Goal: Information Seeking & Learning: Learn about a topic

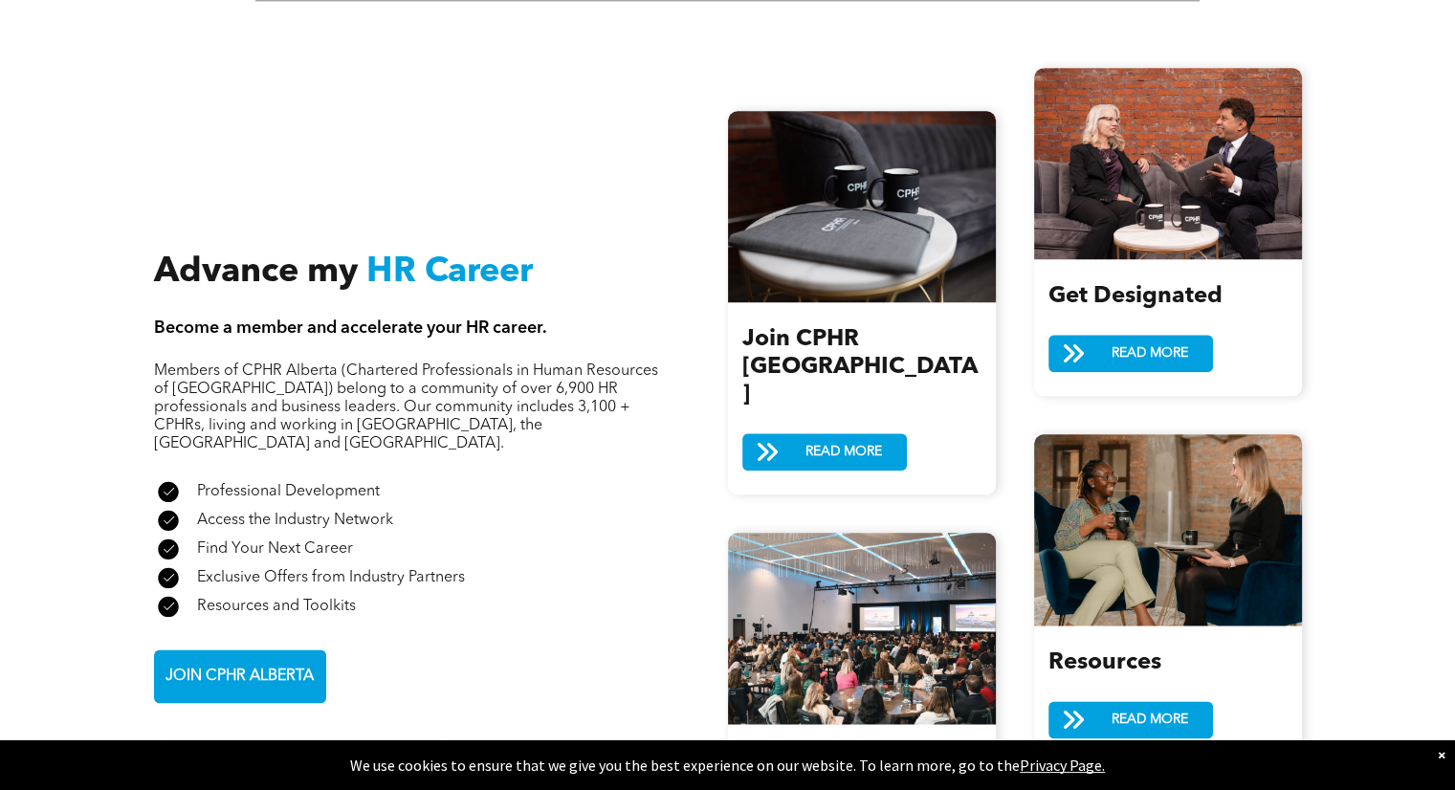
scroll to position [2296, 0]
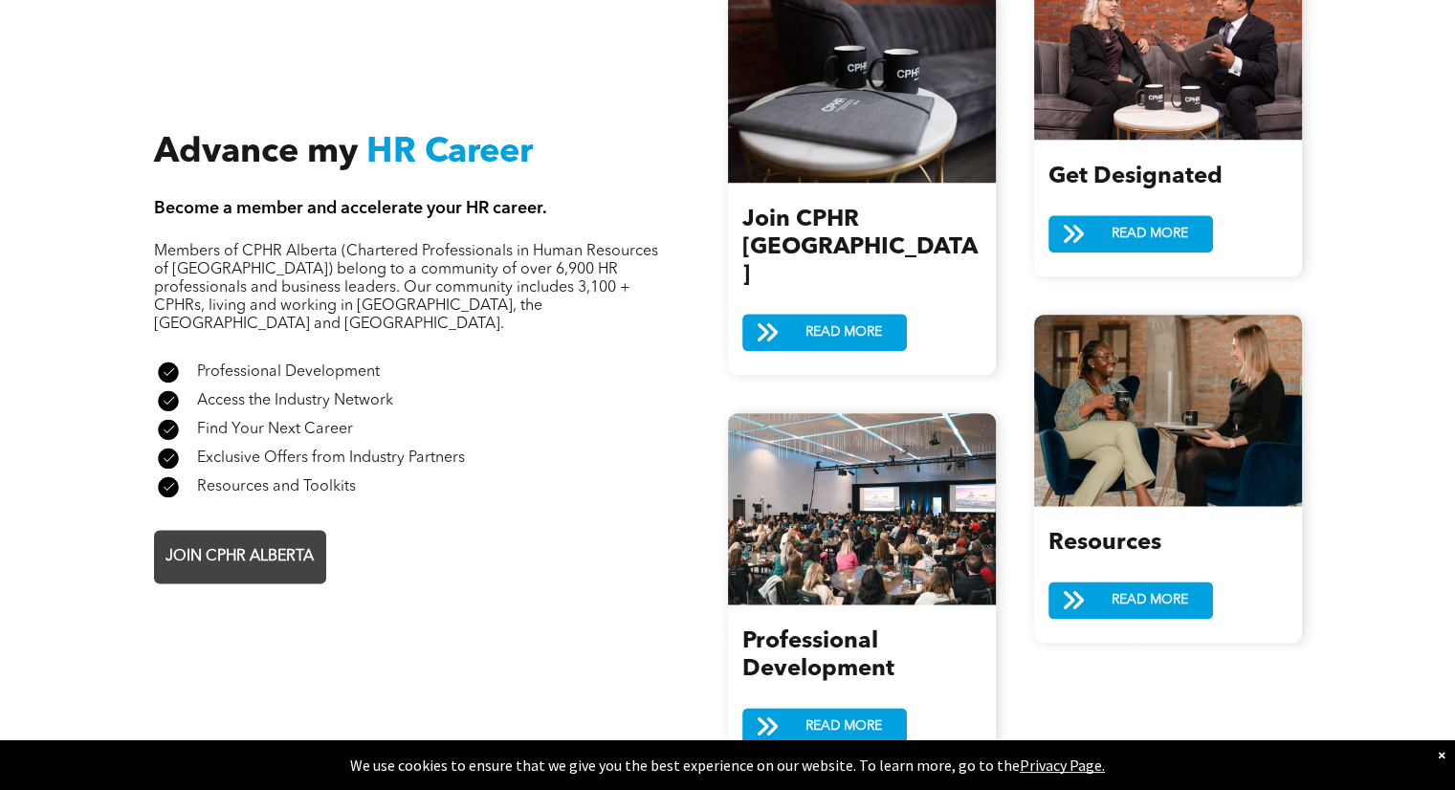
click at [235, 539] on span "JOIN CPHR ALBERTA" at bounding box center [240, 557] width 162 height 37
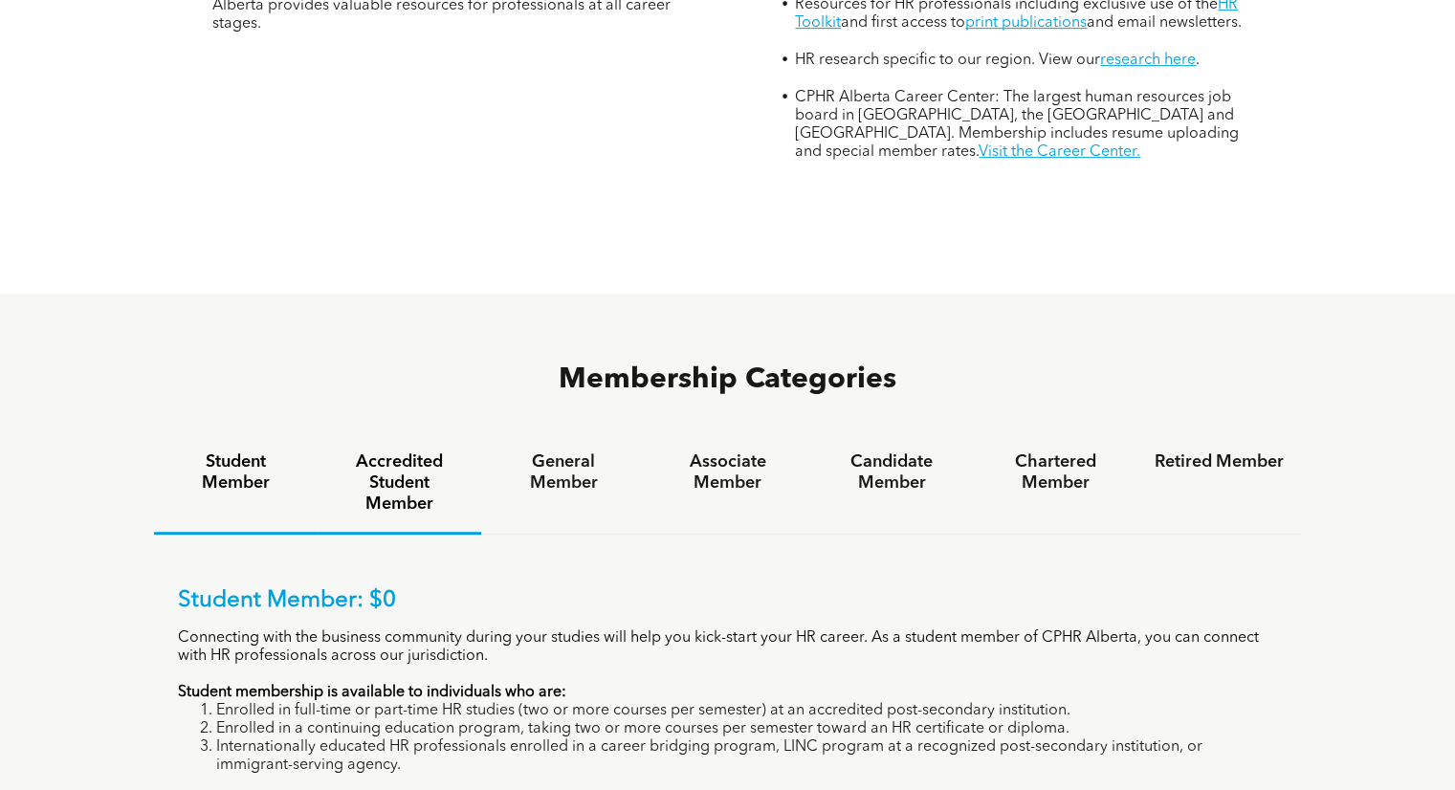
scroll to position [1052, 0]
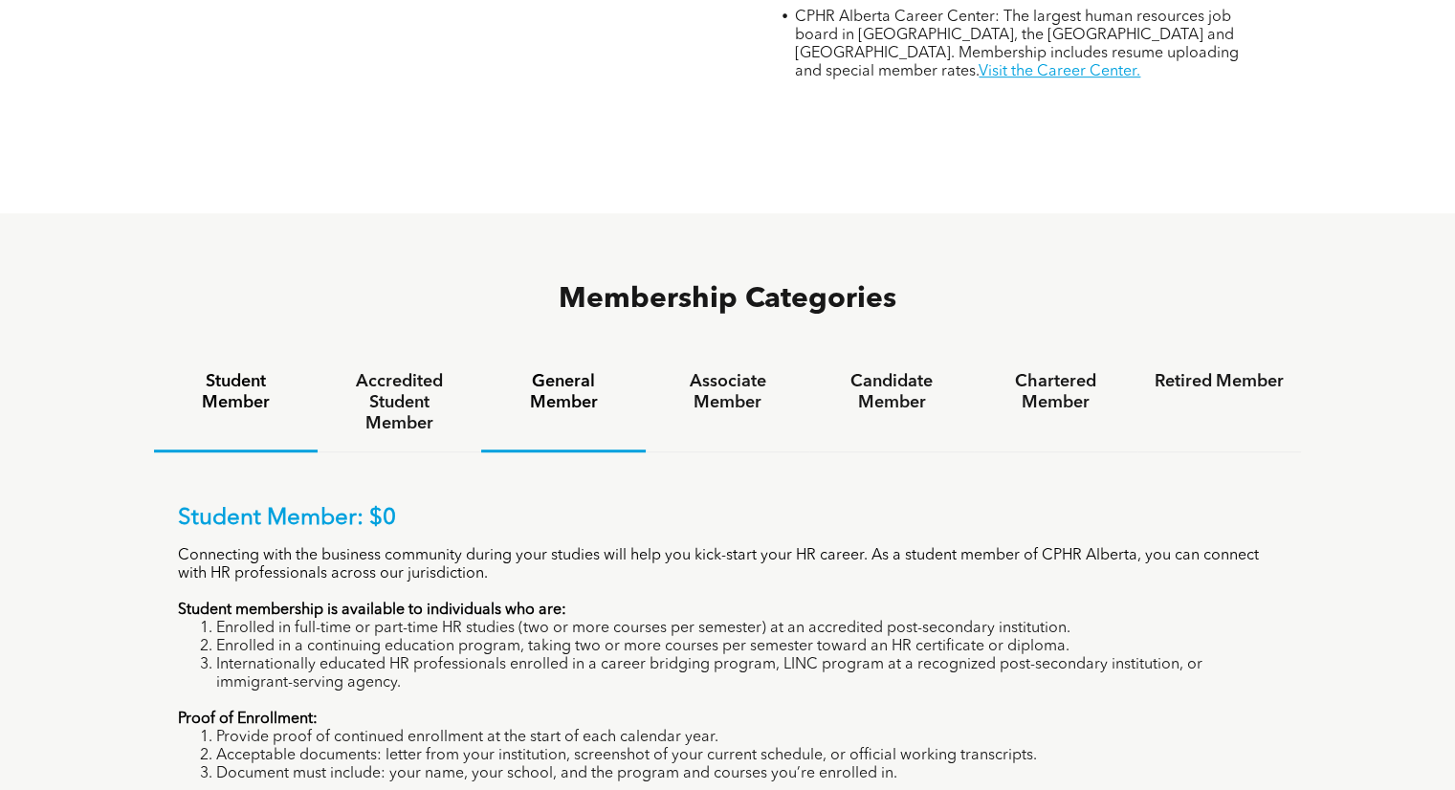
click at [554, 371] on h4 "General Member" at bounding box center [562, 392] width 129 height 42
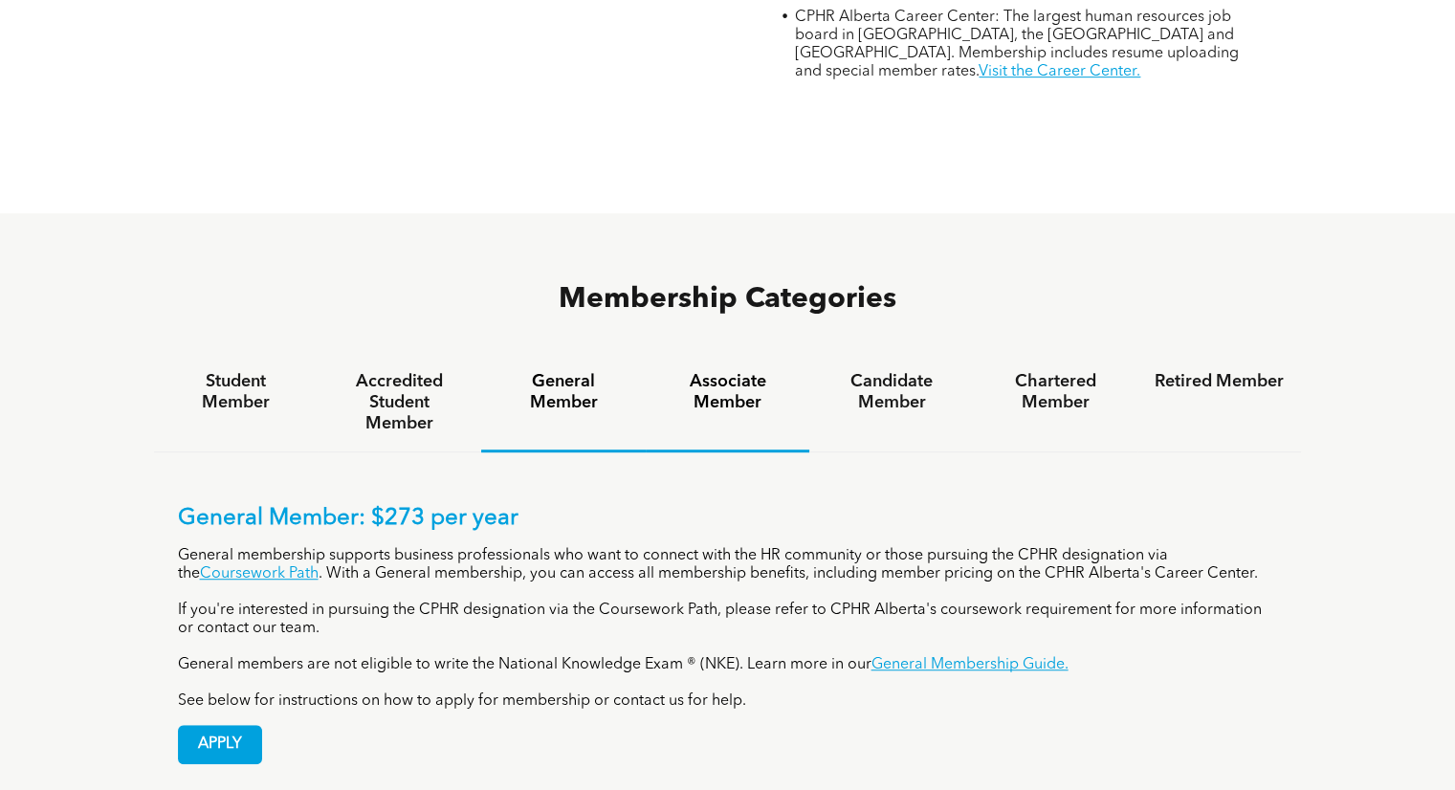
click at [708, 371] on h4 "Associate Member" at bounding box center [727, 392] width 129 height 42
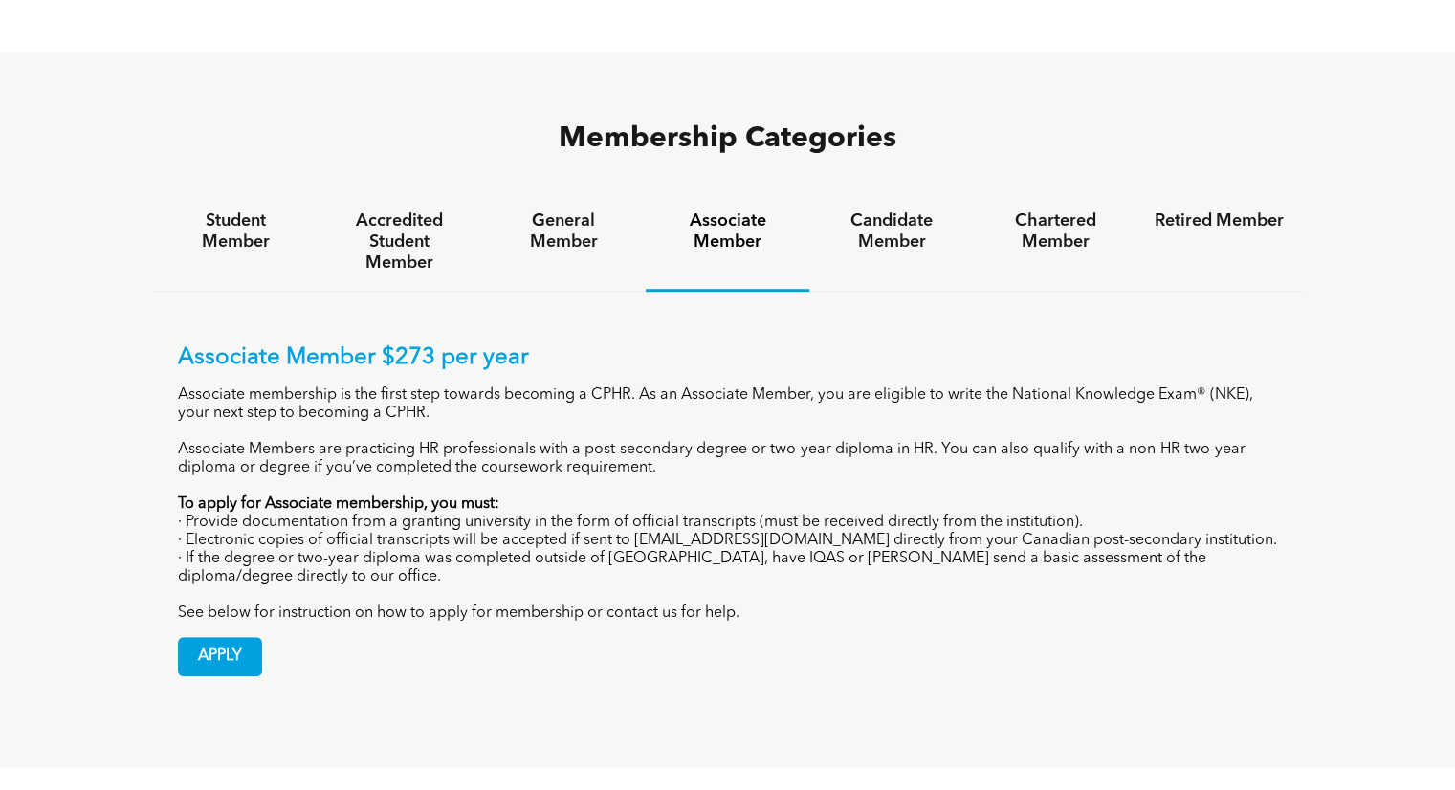
scroll to position [1244, 0]
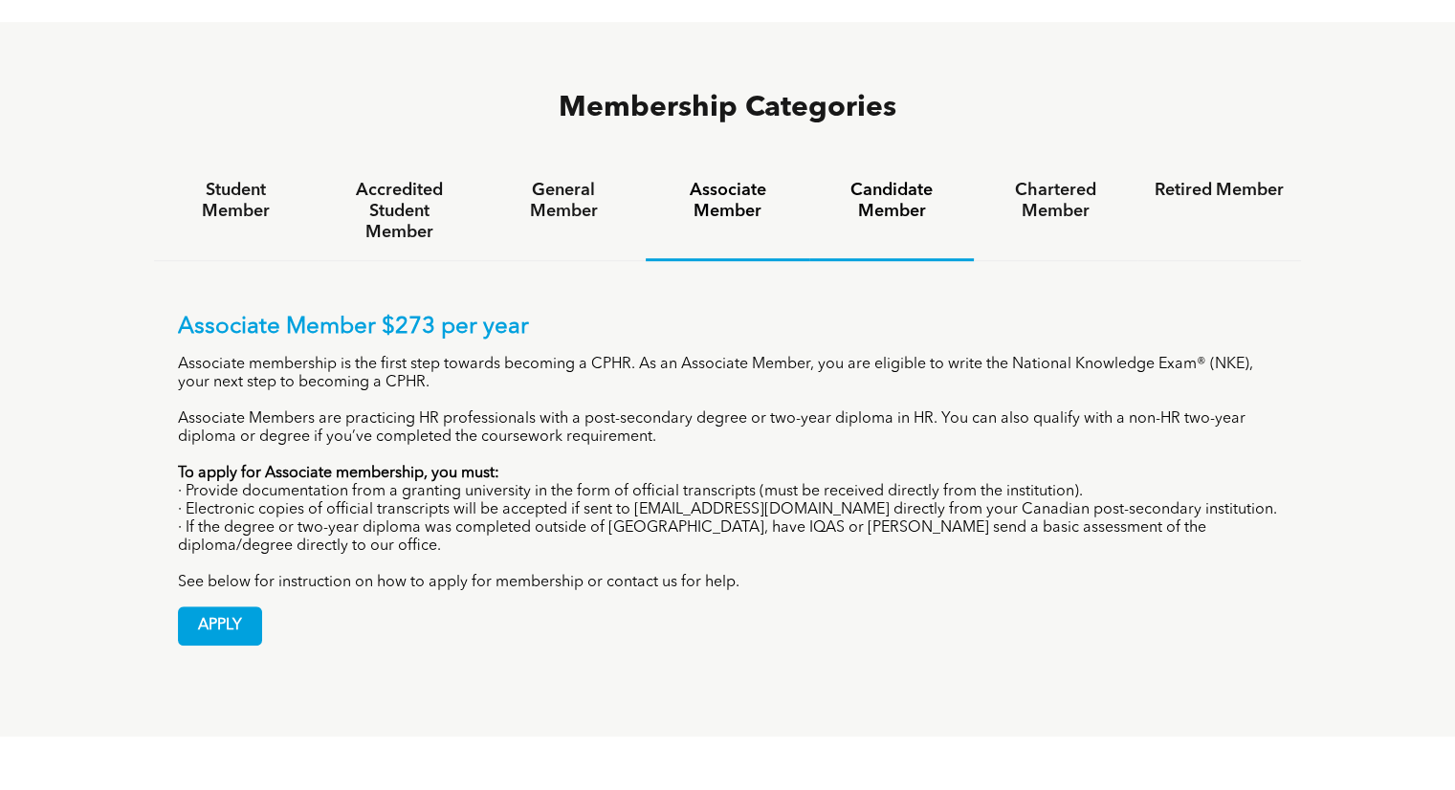
click at [869, 180] on h4 "Candidate Member" at bounding box center [891, 201] width 129 height 42
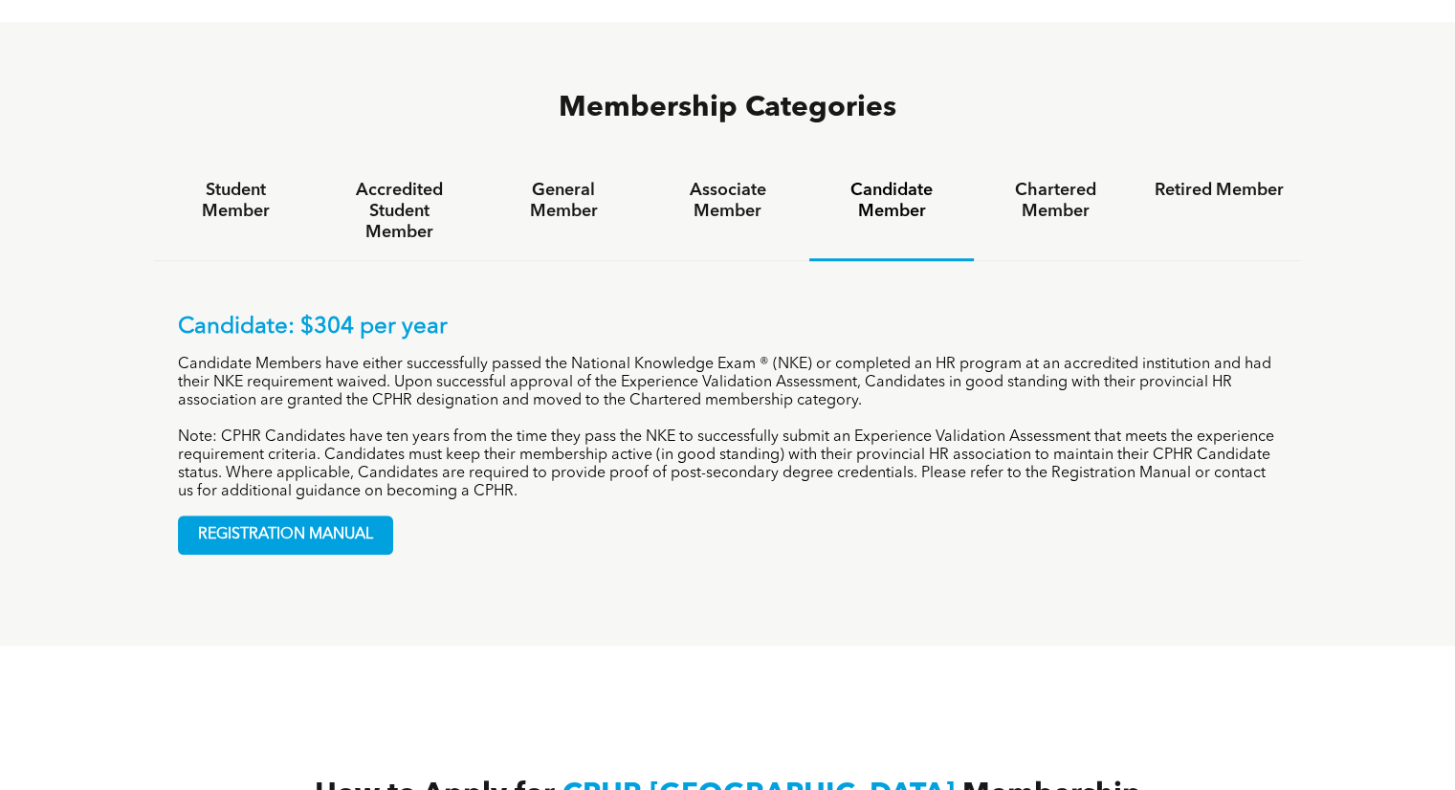
scroll to position [1339, 0]
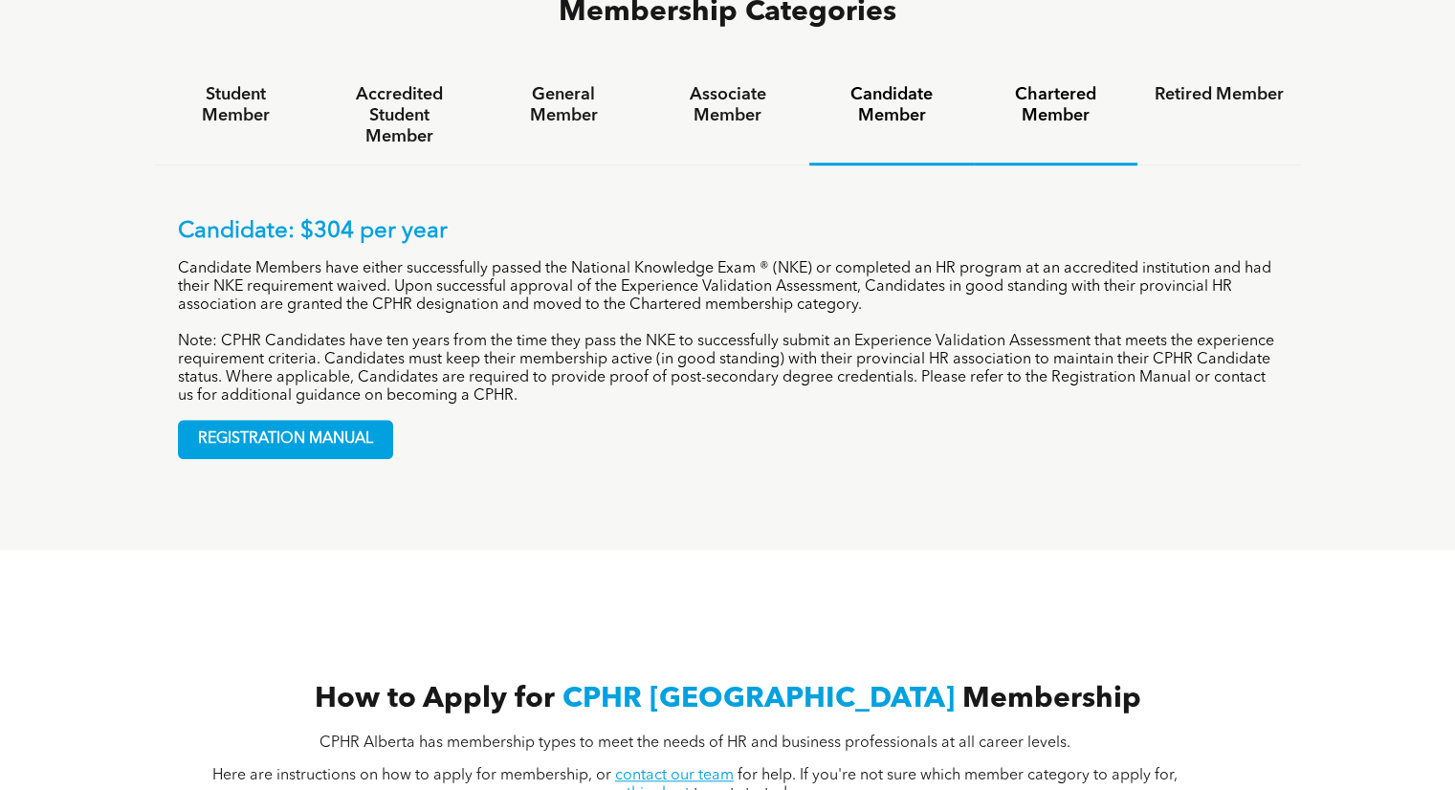
click at [1052, 84] on h4 "Chartered Member" at bounding box center [1055, 105] width 129 height 42
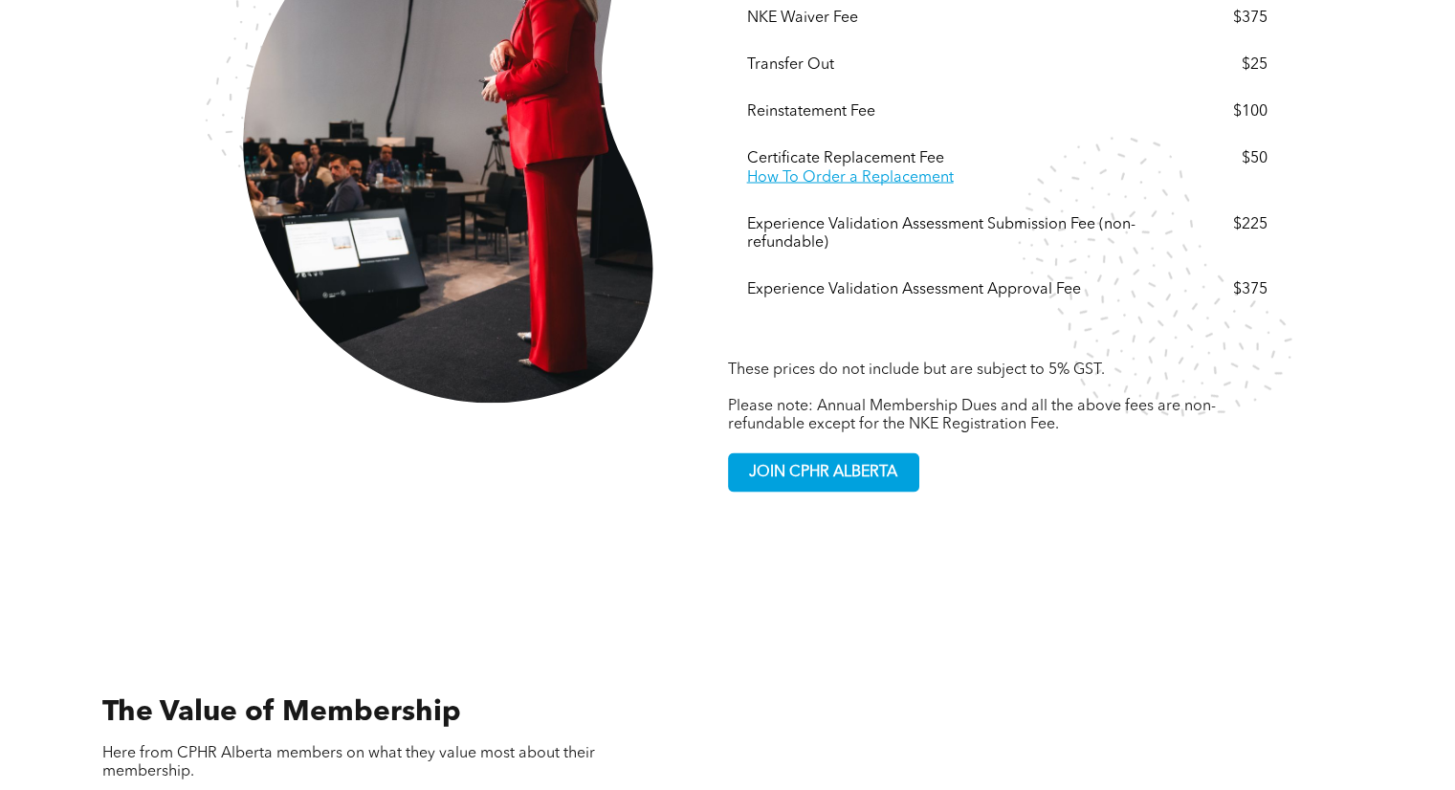
scroll to position [3636, 0]
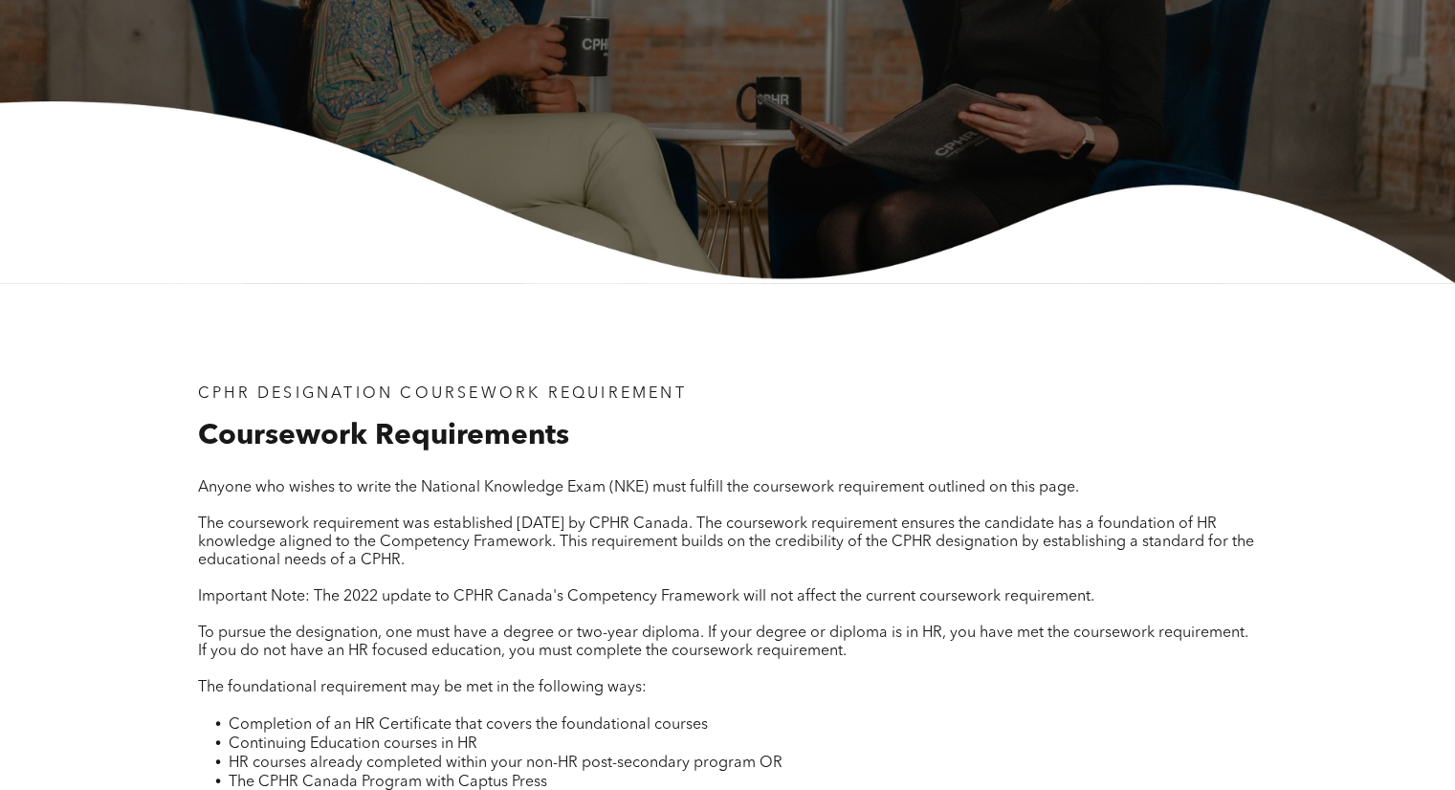
scroll to position [383, 0]
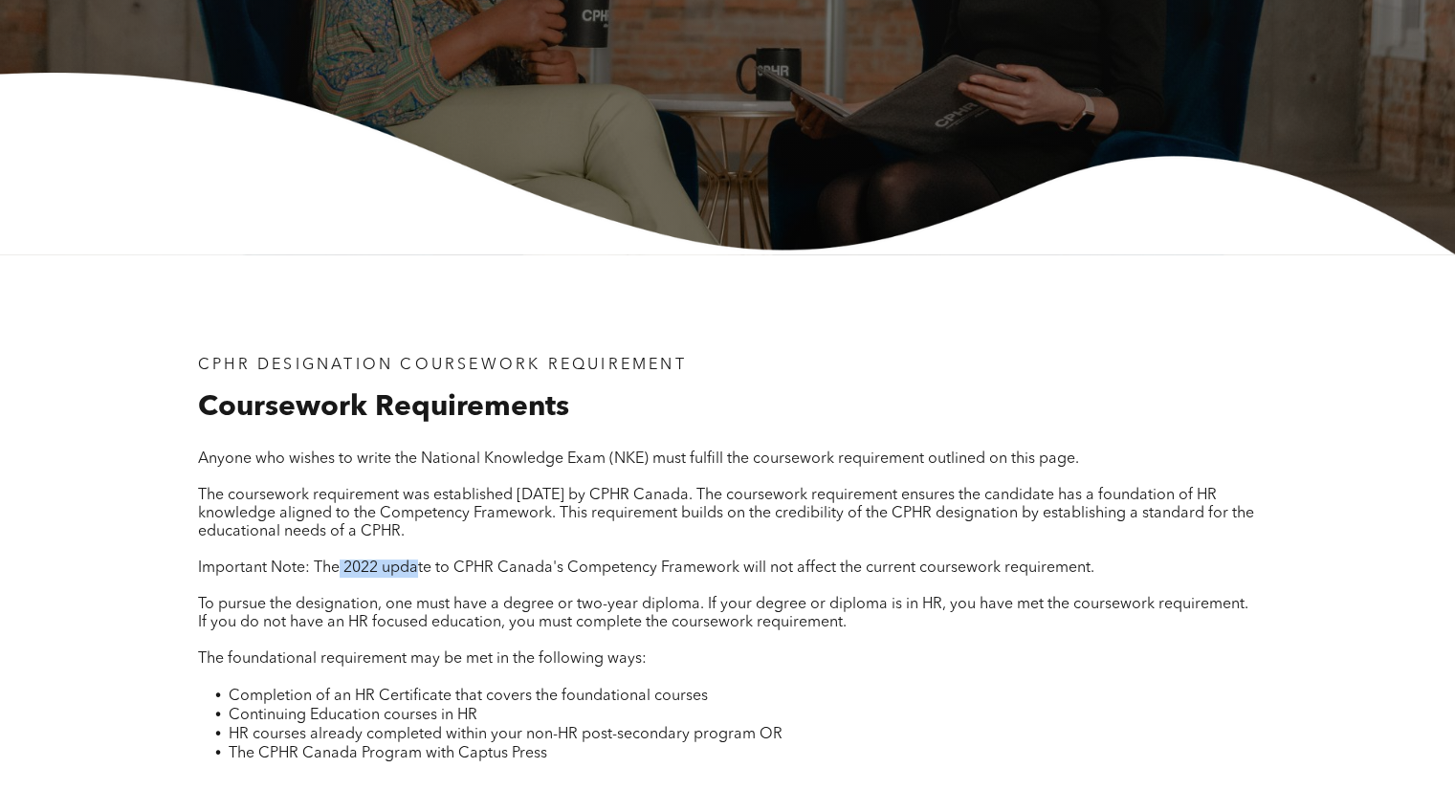
drag, startPoint x: 339, startPoint y: 571, endPoint x: 417, endPoint y: 577, distance: 78.7
click at [417, 576] on span "Important Note: The 2022 update to CPHR Canada's Competency Framework will not …" at bounding box center [646, 568] width 896 height 15
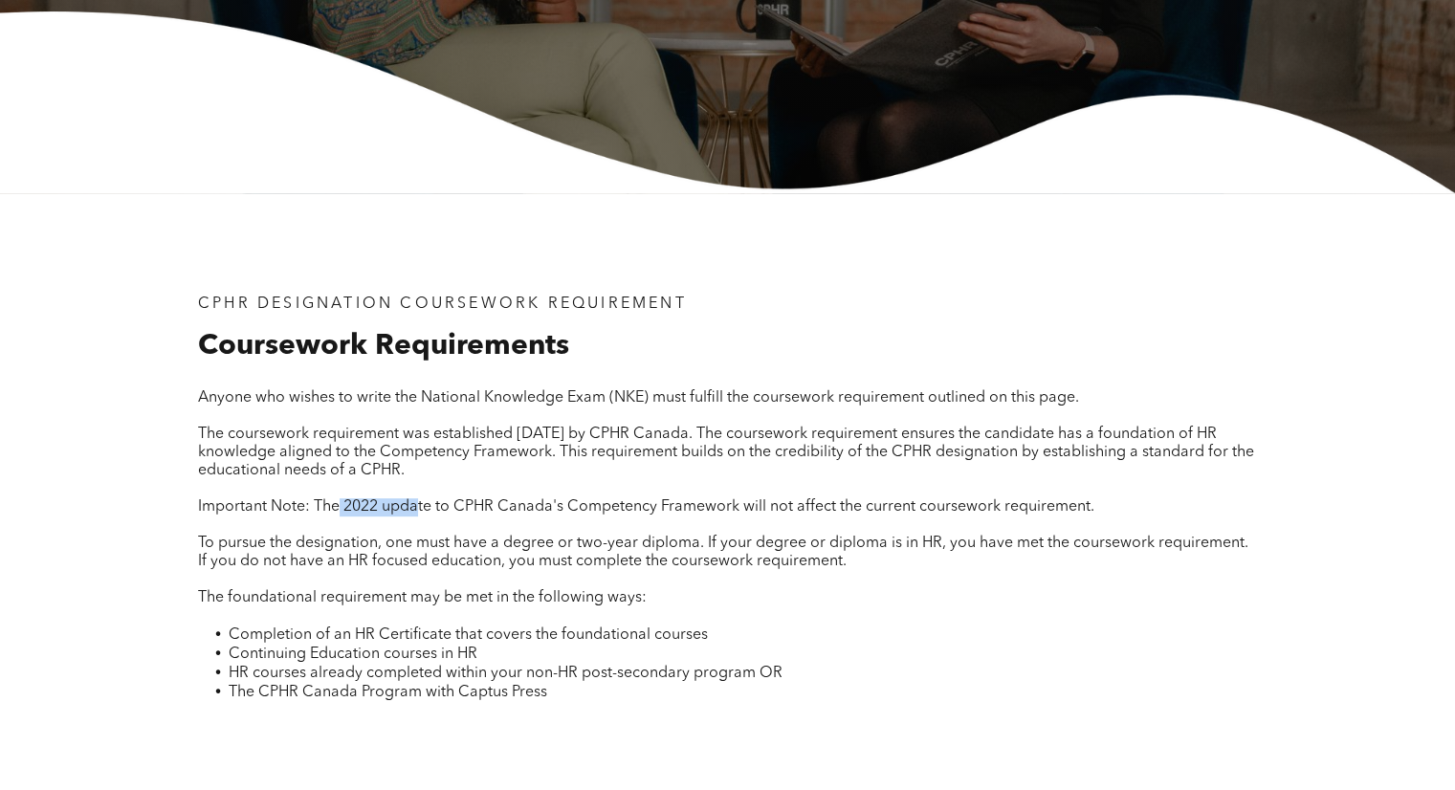
scroll to position [478, 0]
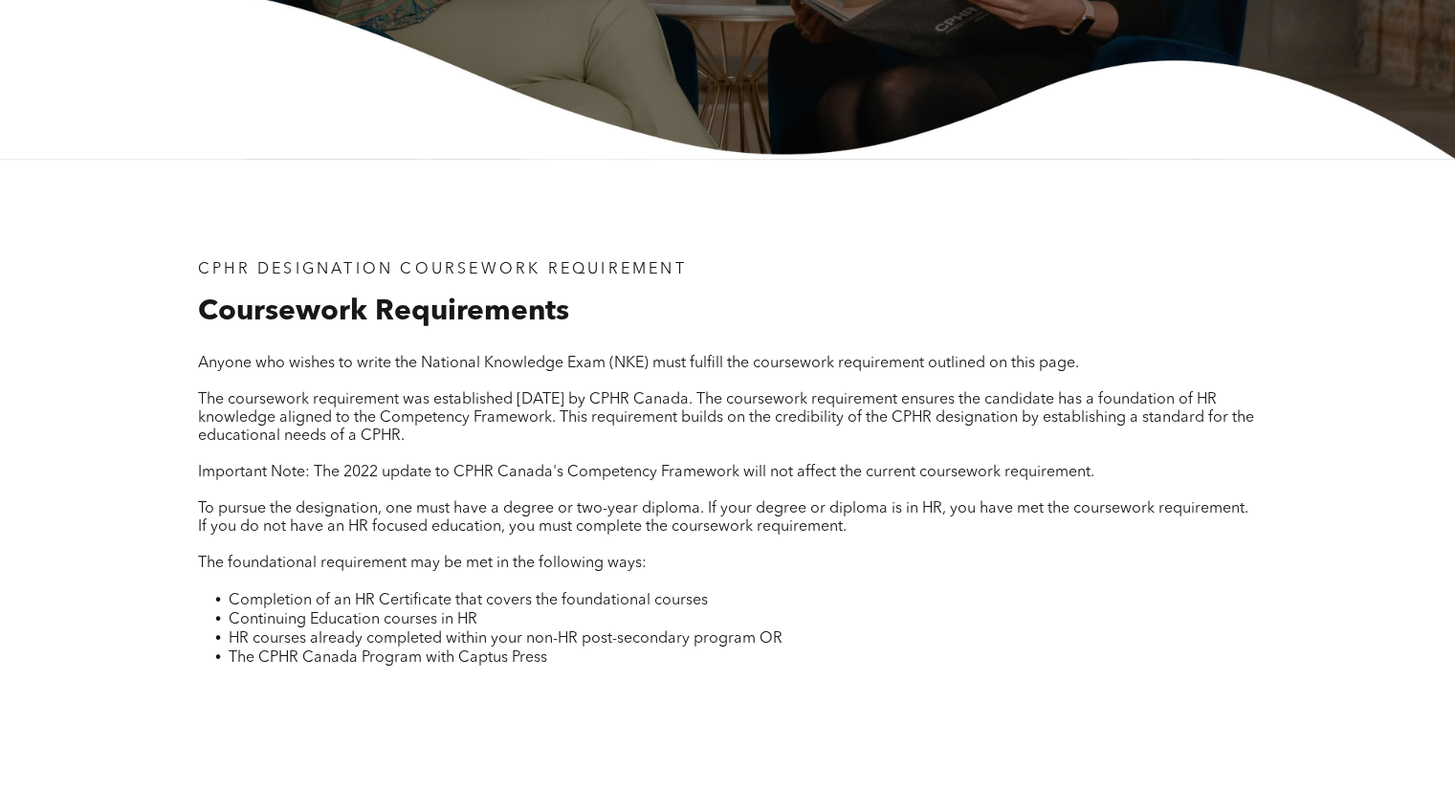
click at [417, 577] on p at bounding box center [727, 582] width 1059 height 18
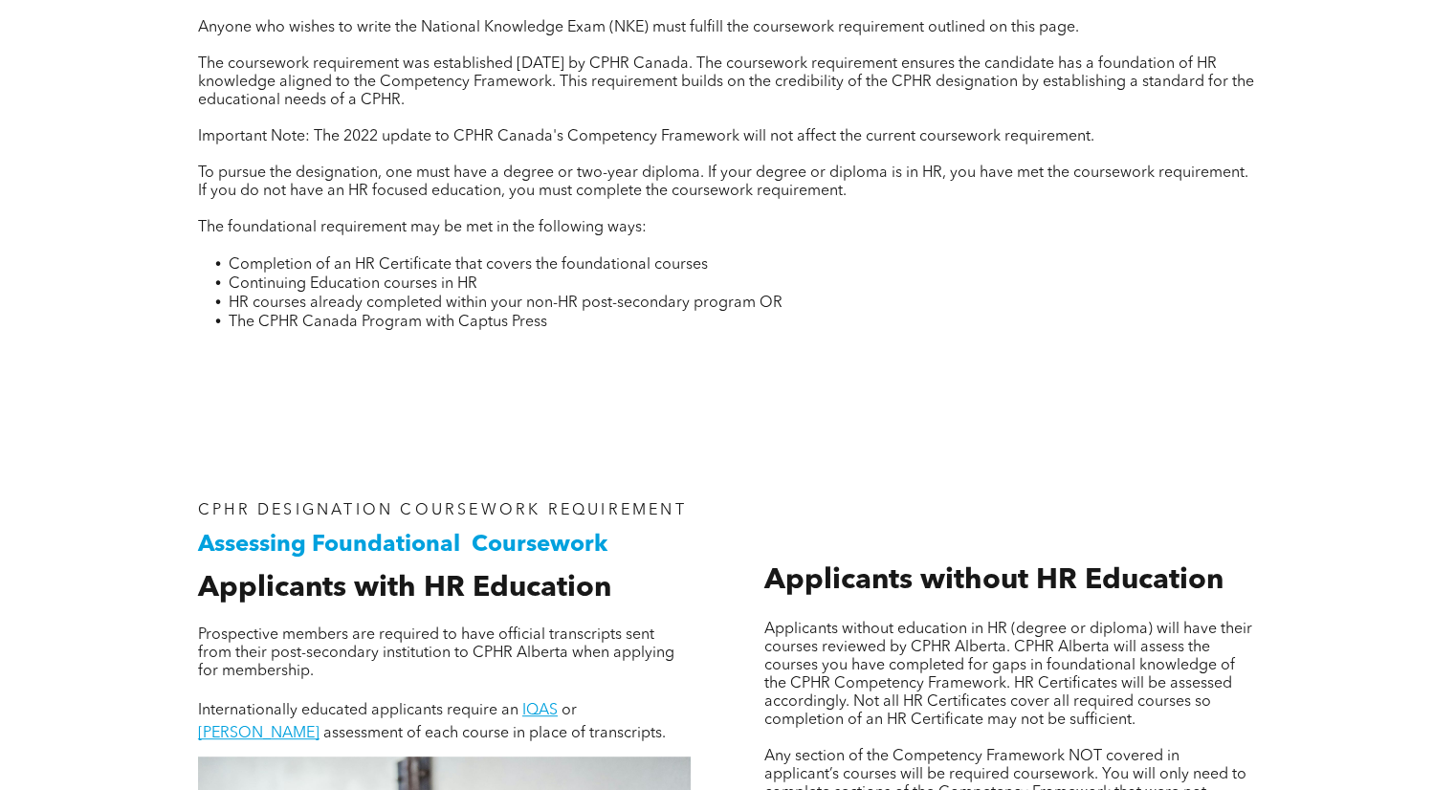
scroll to position [861, 0]
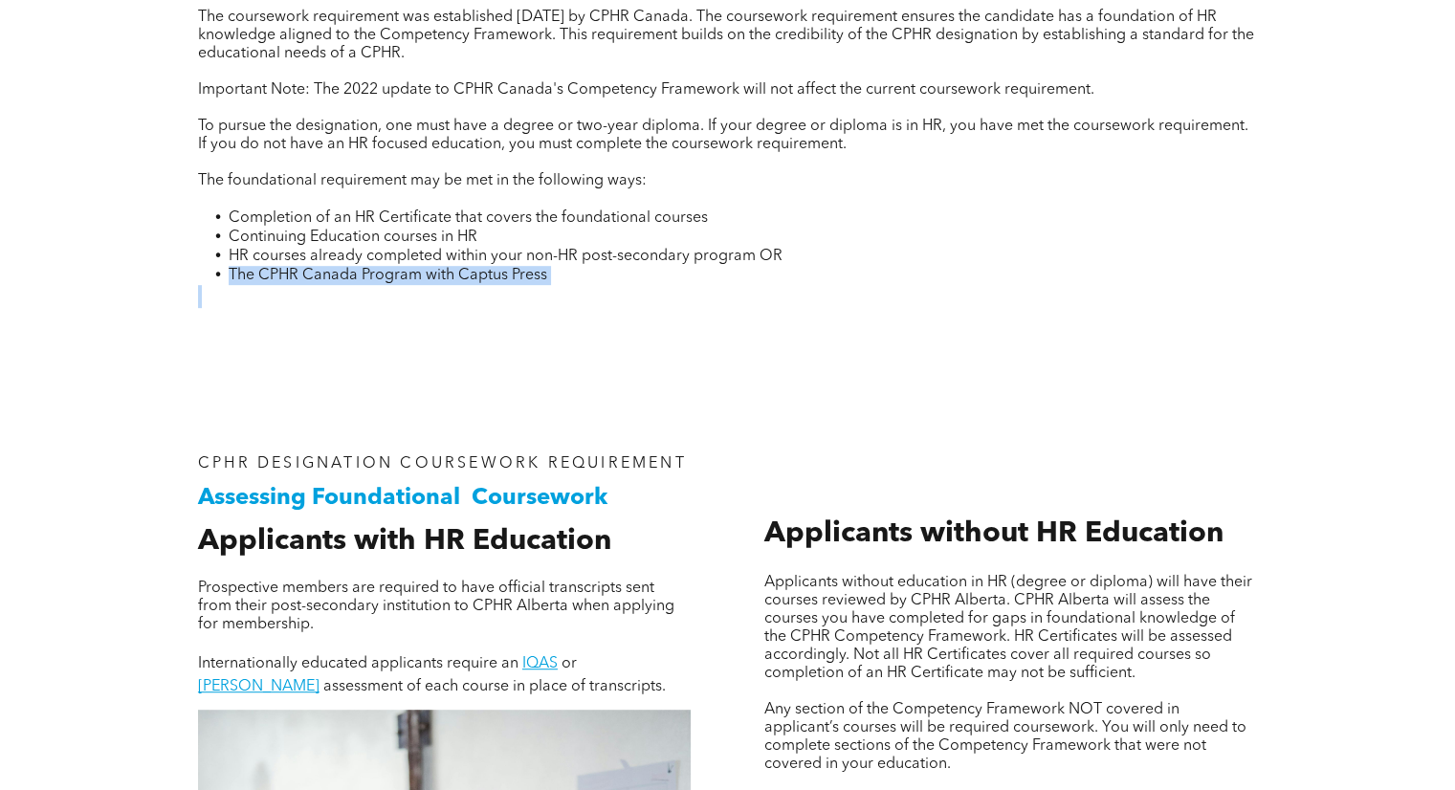
drag, startPoint x: 231, startPoint y: 276, endPoint x: 499, endPoint y: 296, distance: 269.5
click at [499, 296] on div "Anyone who wishes to write the National Knowledge Exam (NKE) must fulfill the c…" at bounding box center [727, 140] width 1059 height 336
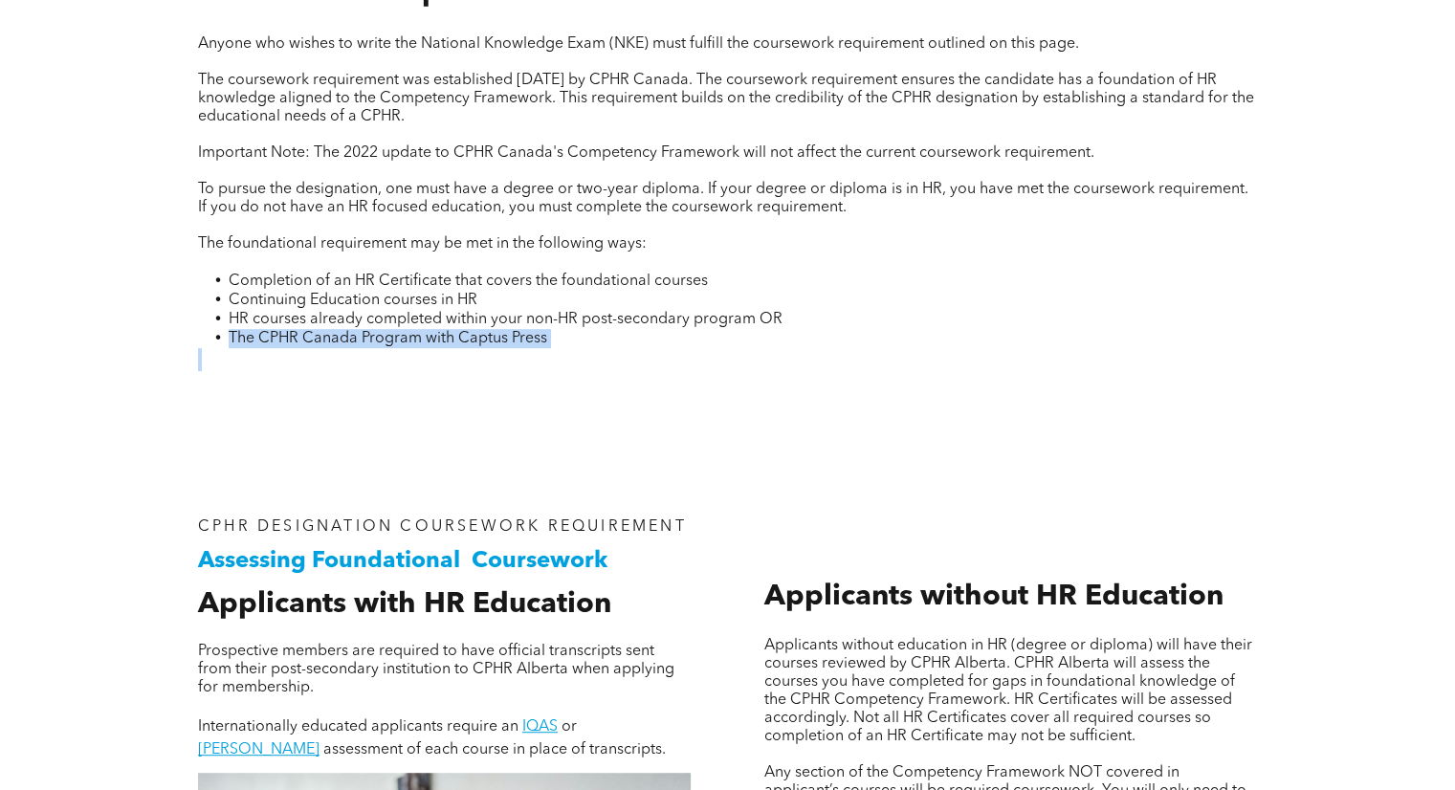
scroll to position [765, 0]
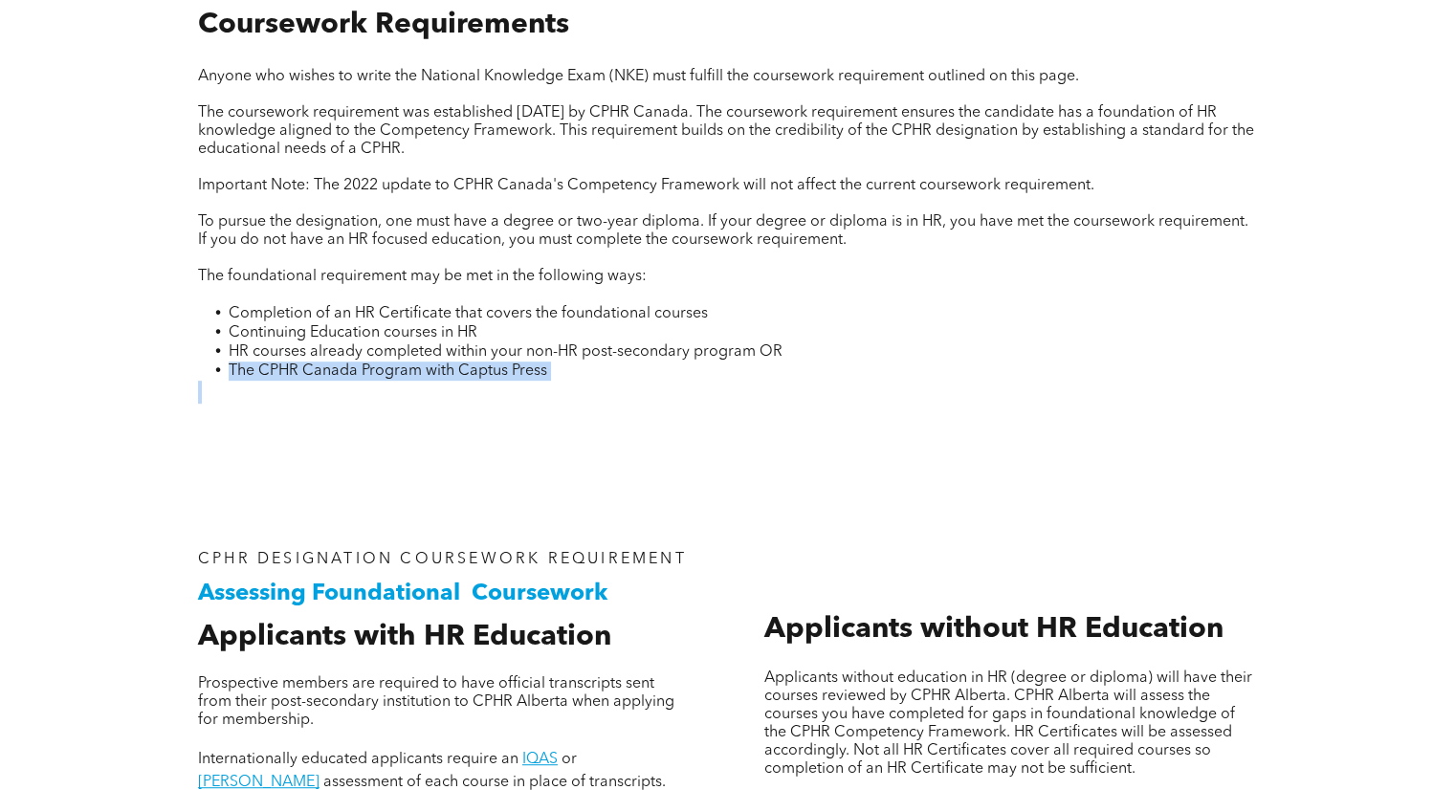
click at [569, 464] on div "CPHR DESIGNATION COURSEWORK REQUIREMENT Coursework Requirements Anyone who wish…" at bounding box center [728, 175] width 1148 height 606
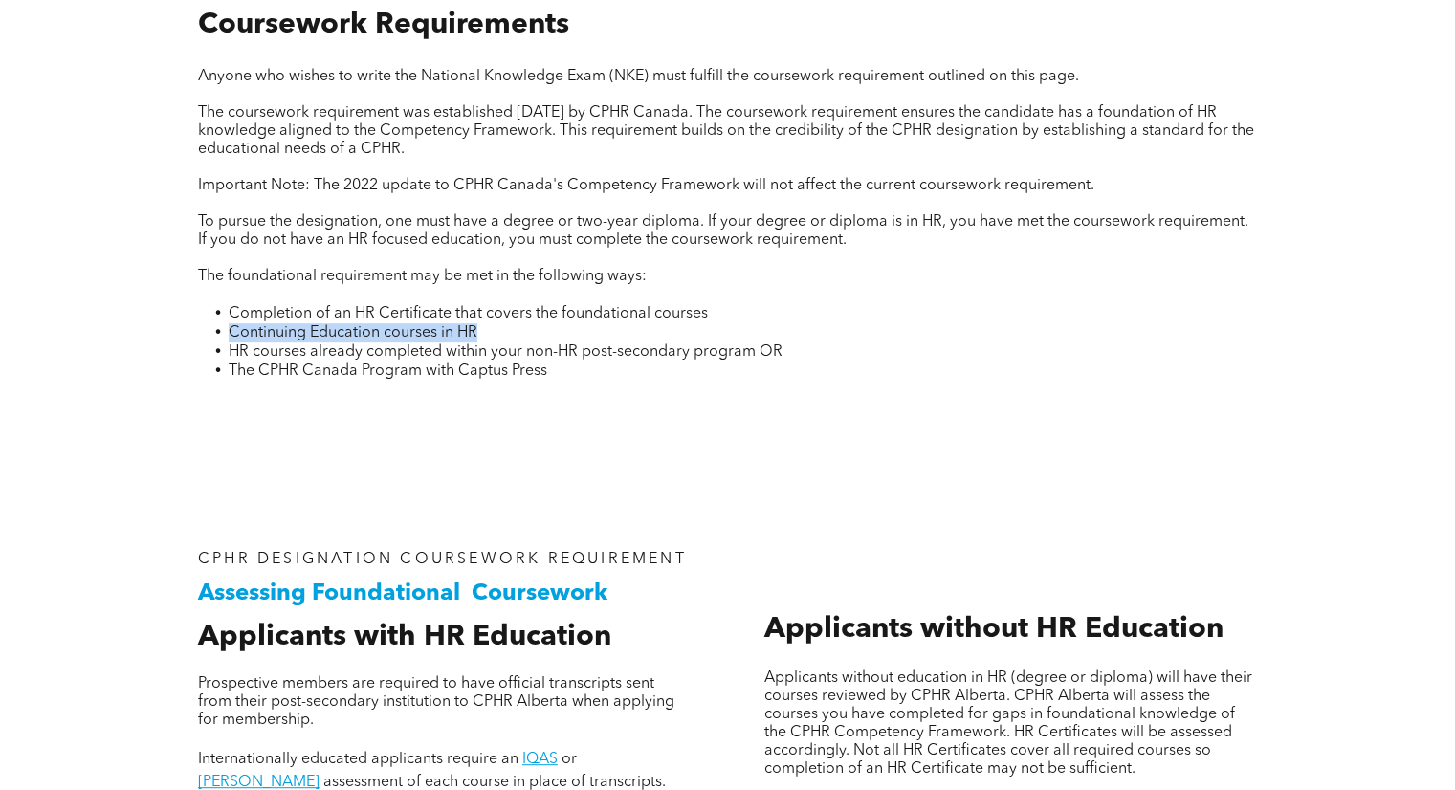
drag, startPoint x: 230, startPoint y: 334, endPoint x: 479, endPoint y: 329, distance: 249.8
click at [479, 329] on li "Continuing Education courses in HR" at bounding box center [743, 332] width 1028 height 19
click at [397, 364] on span "The CPHR Canada Program with Captus Press" at bounding box center [388, 371] width 319 height 15
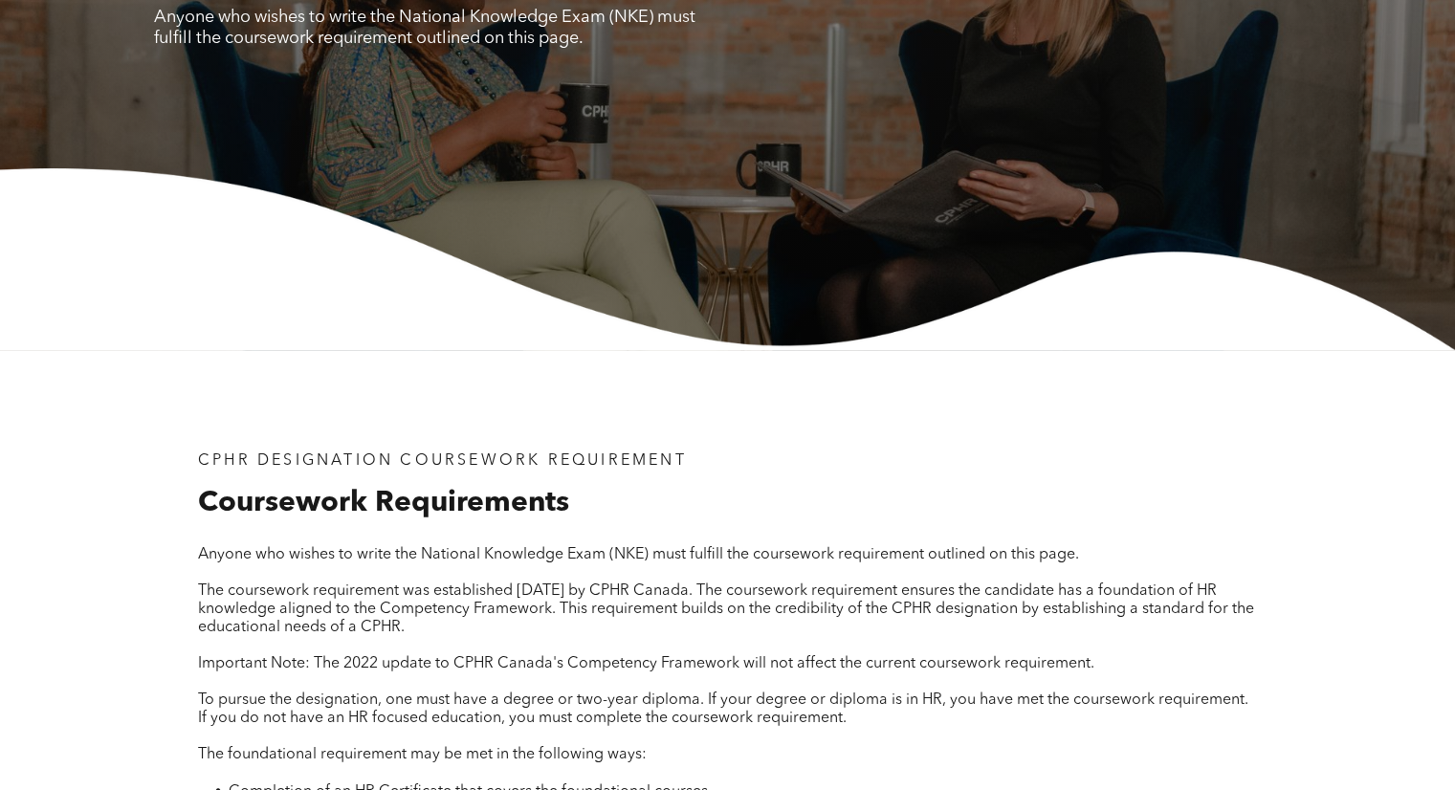
scroll to position [0, 0]
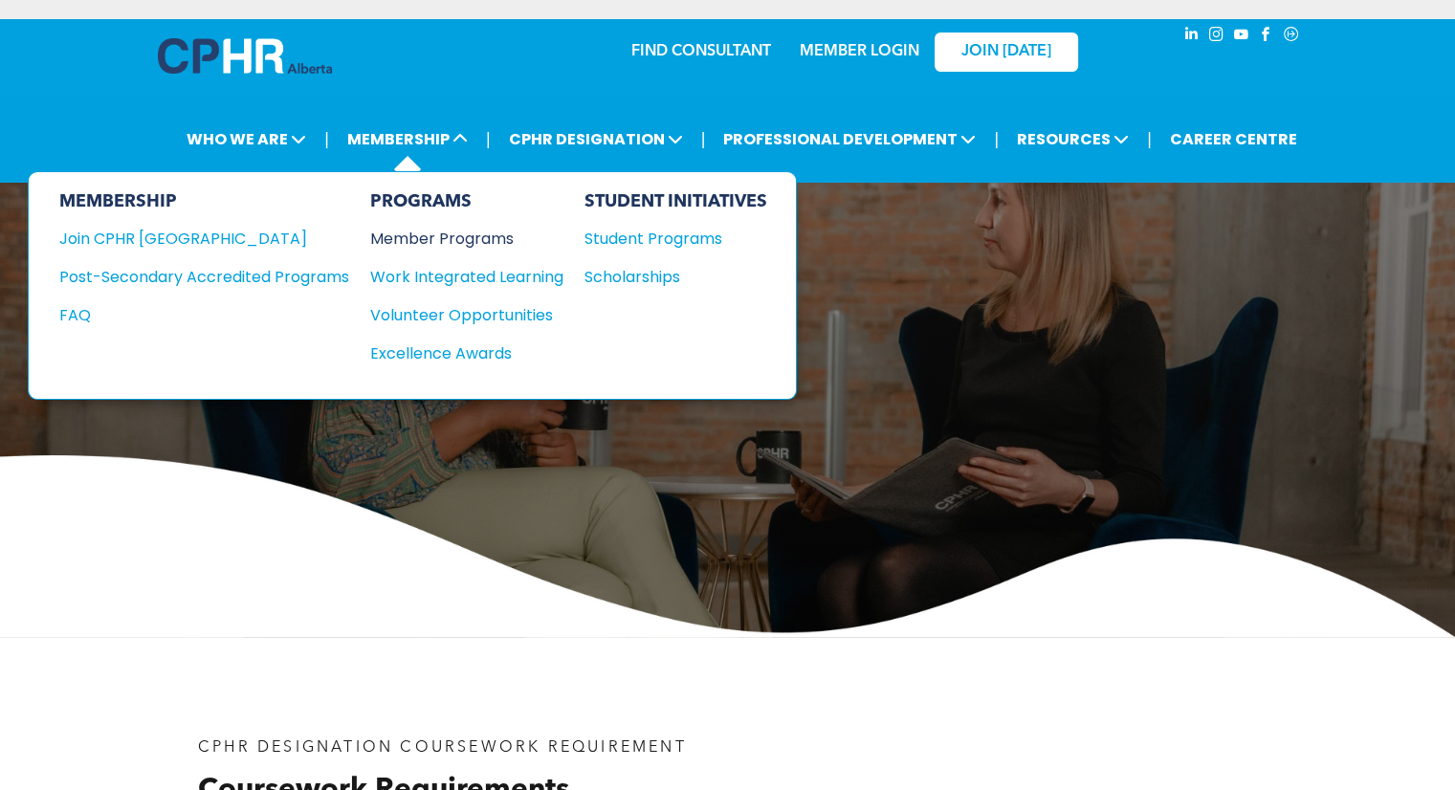
click at [437, 238] on div "Member Programs" at bounding box center [457, 239] width 174 height 24
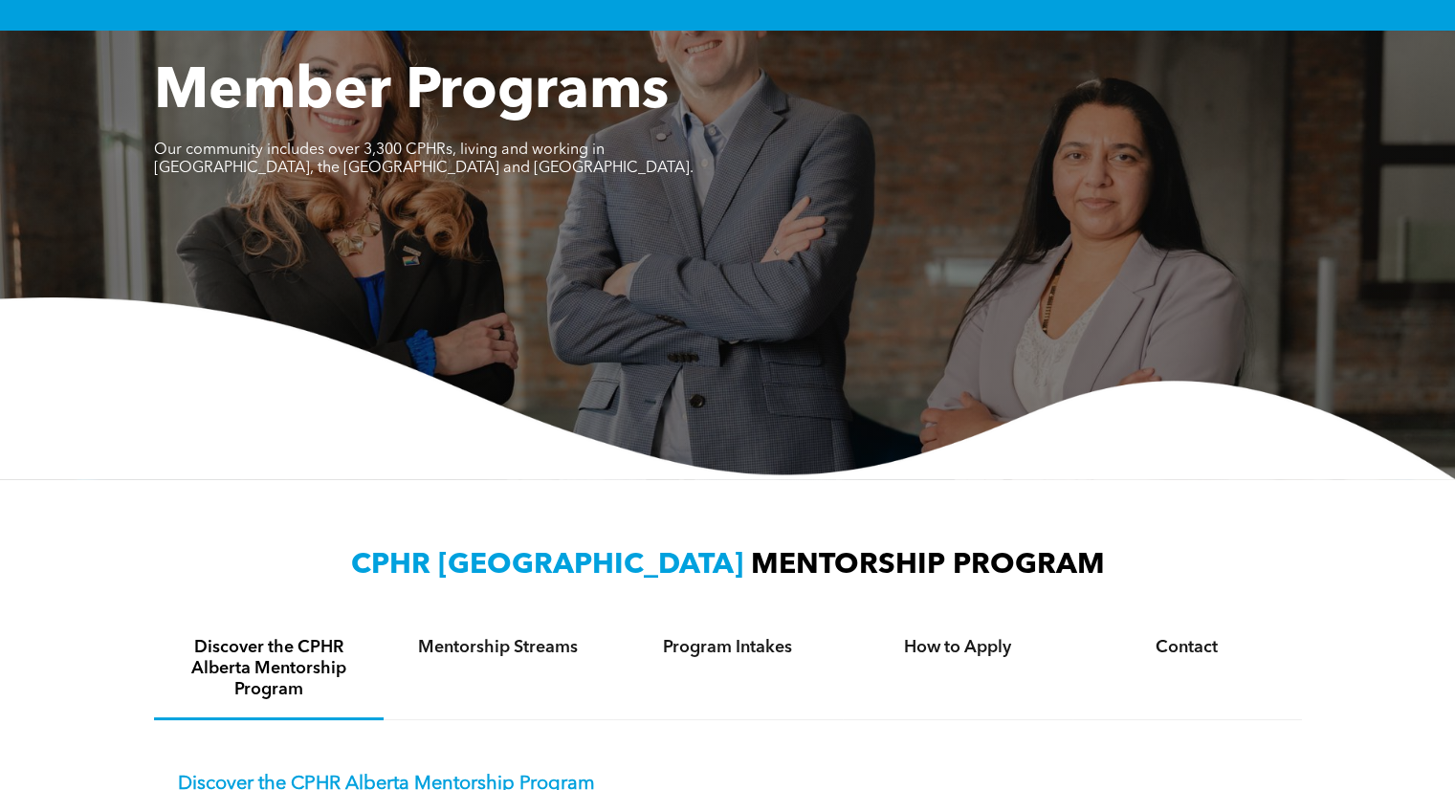
scroll to position [383, 0]
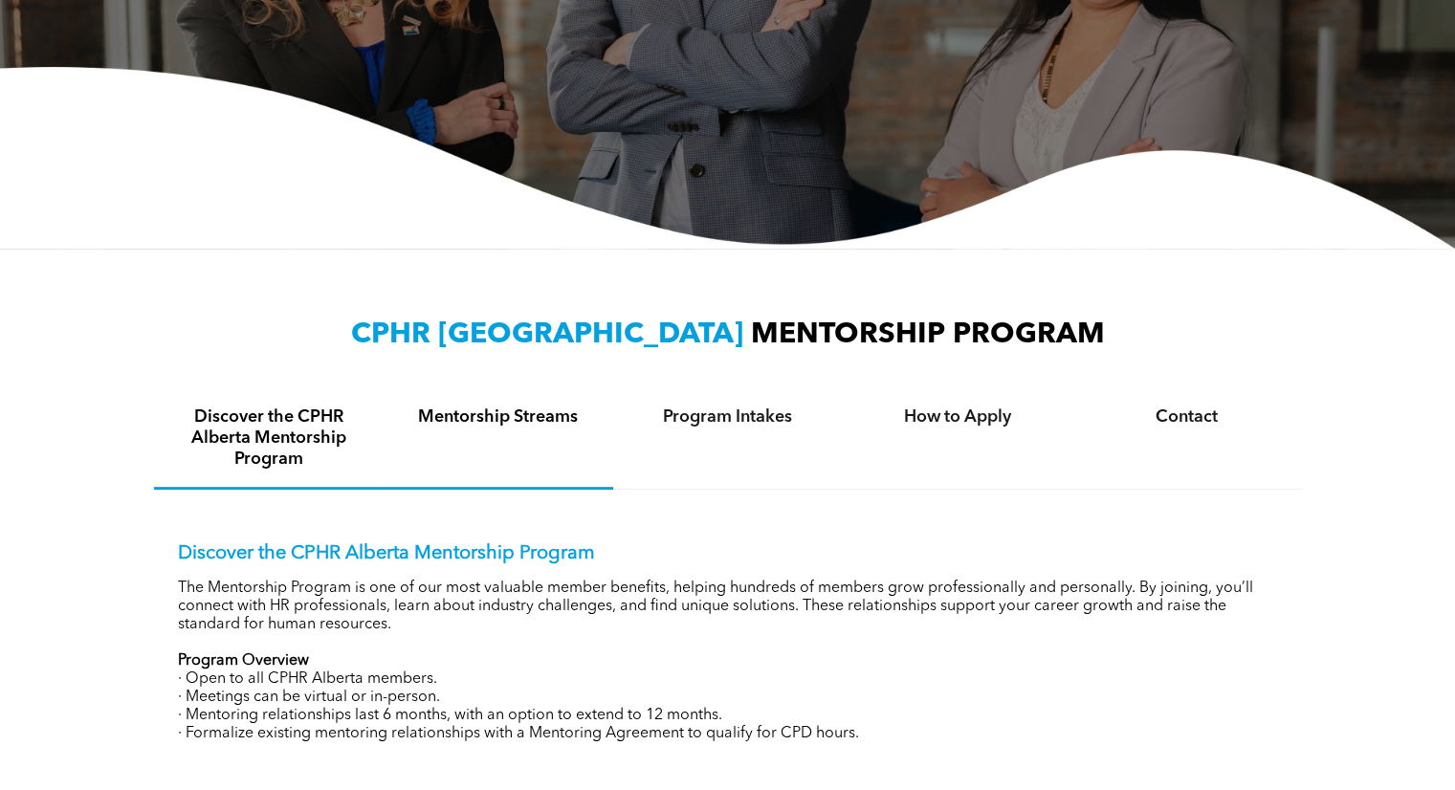
click at [540, 418] on h4 "Mentorship Streams" at bounding box center [498, 417] width 195 height 21
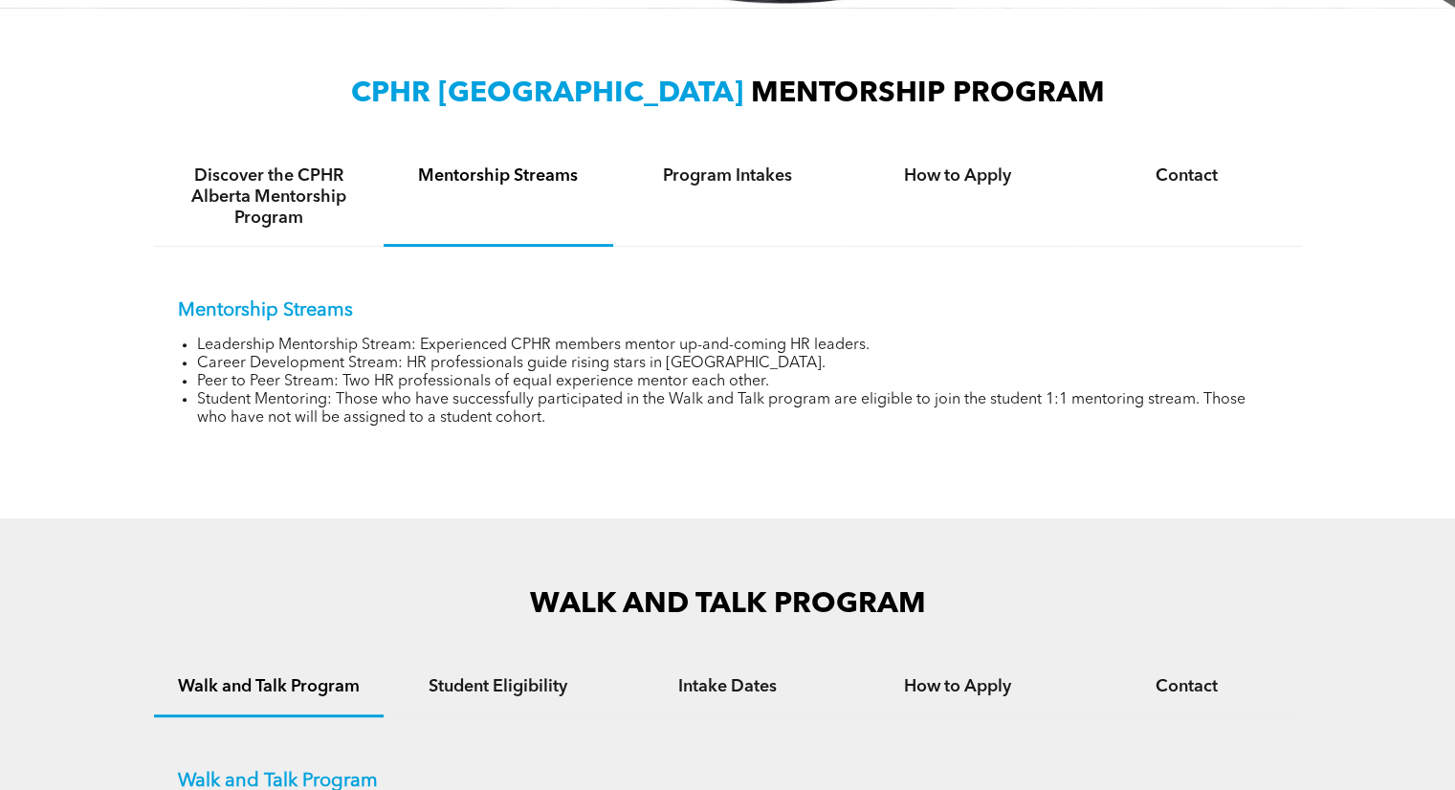
scroll to position [670, 0]
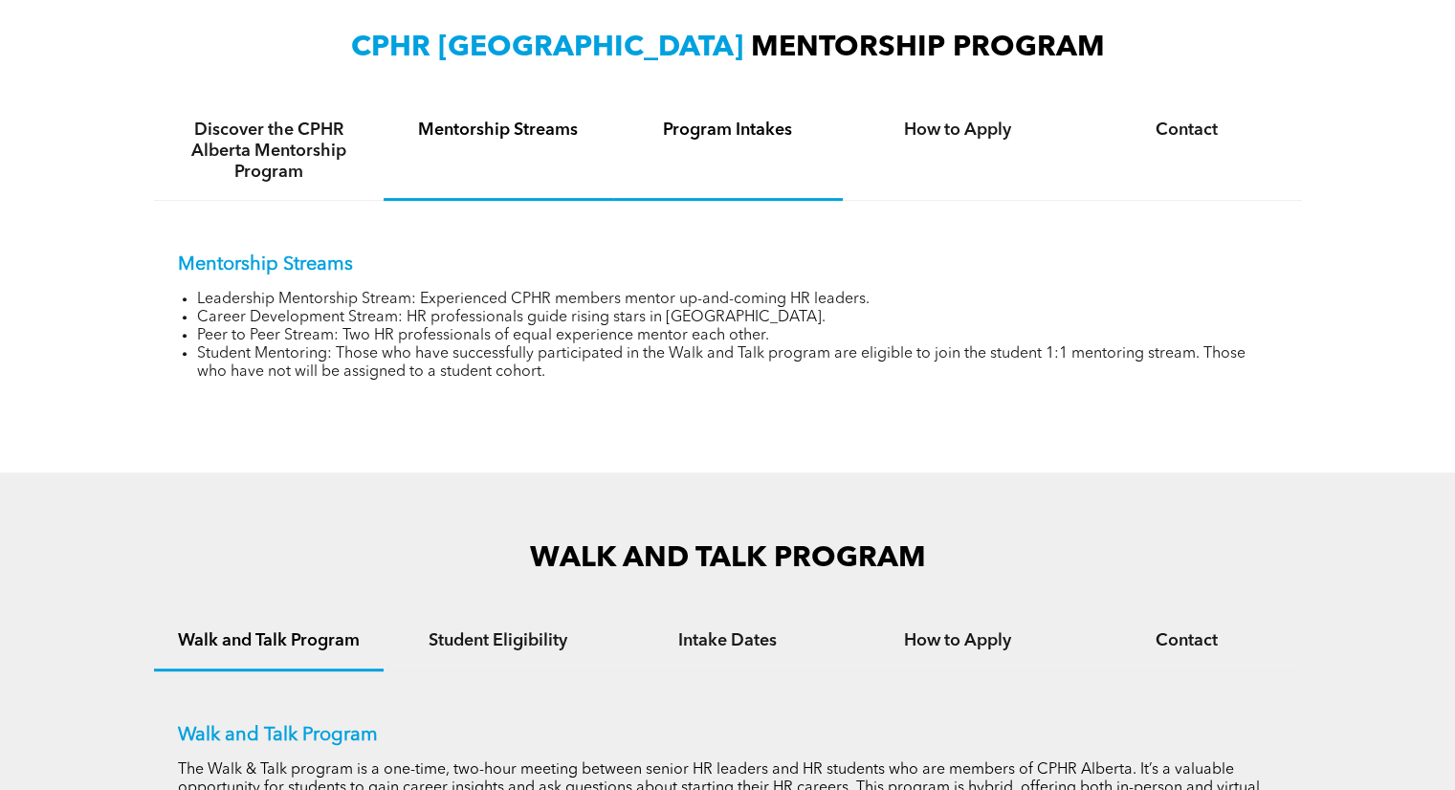
click at [739, 135] on h4 "Program Intakes" at bounding box center [727, 130] width 195 height 21
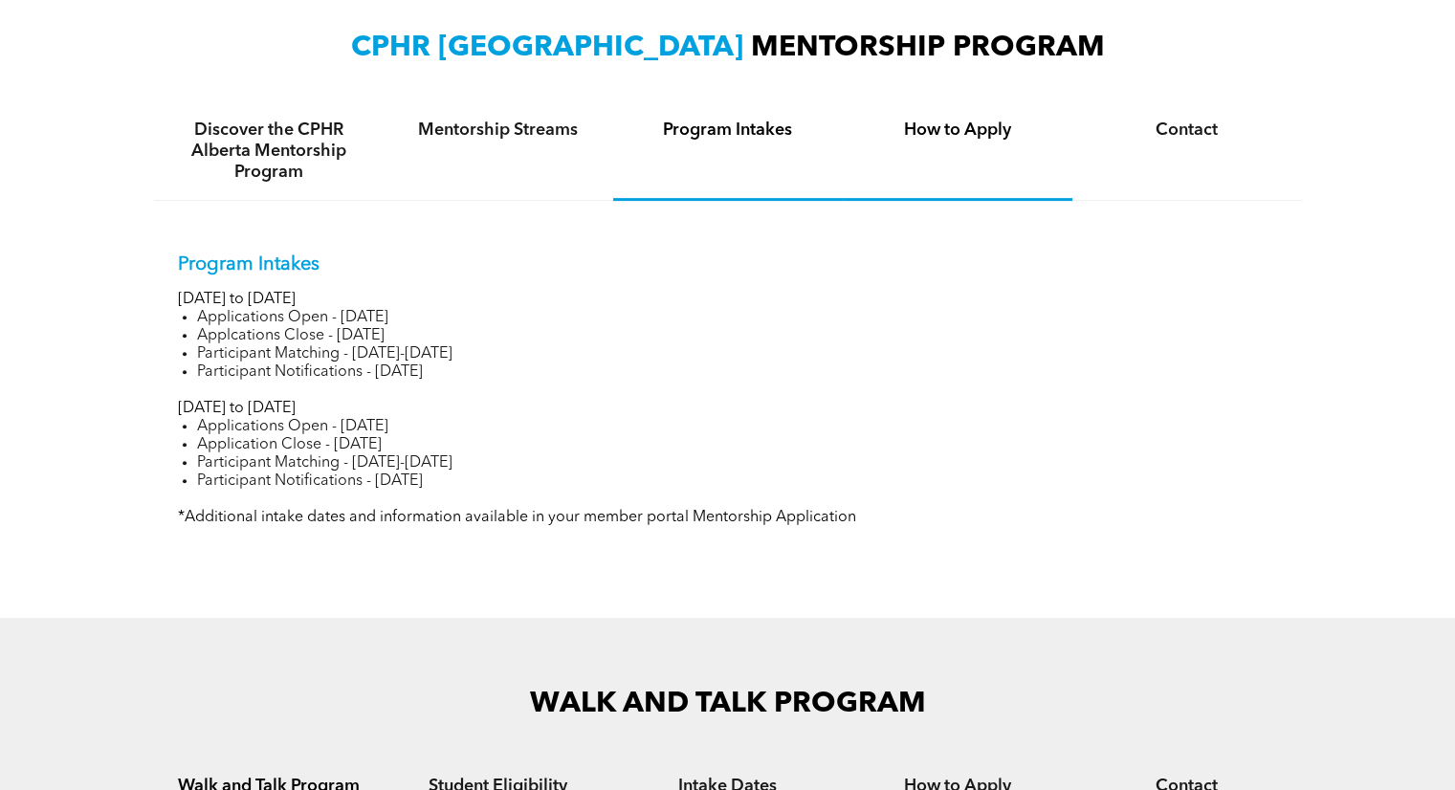
click at [936, 144] on div "How to Apply" at bounding box center [958, 151] width 230 height 99
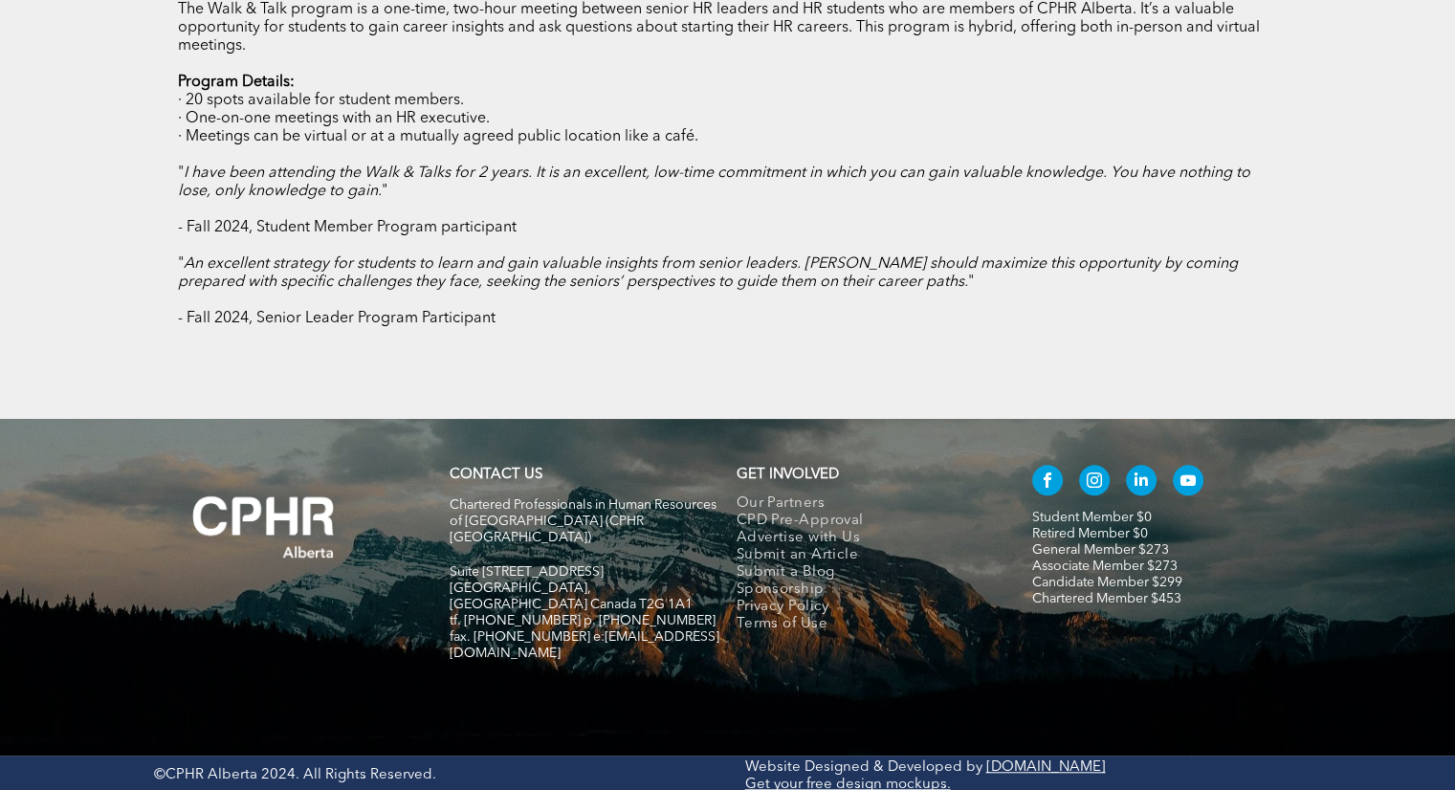
scroll to position [1472, 0]
